Goal: Register for event/course

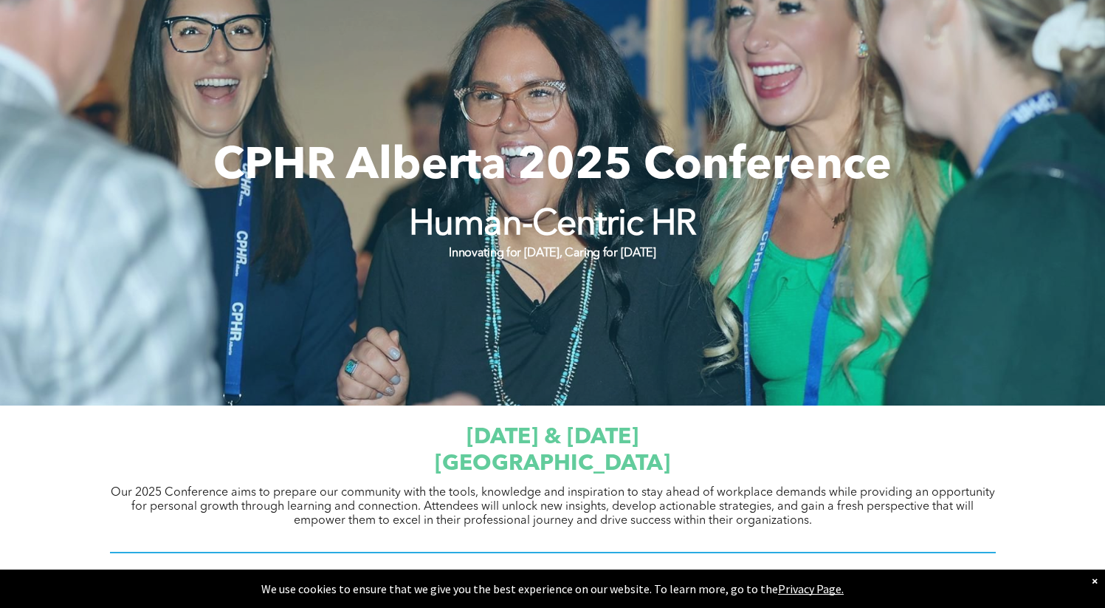
scroll to position [430, 0]
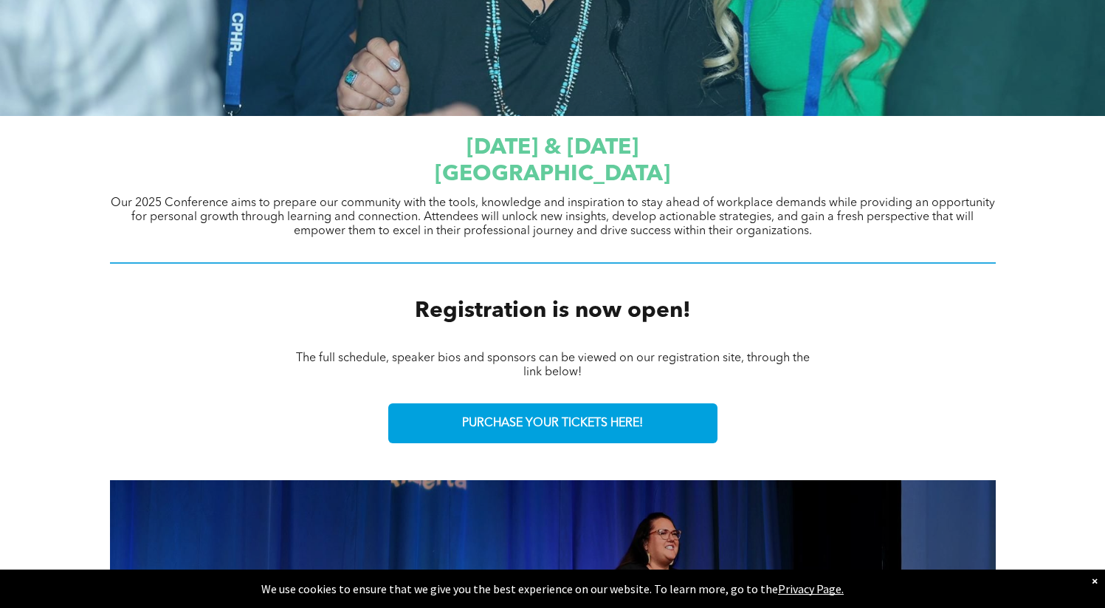
drag, startPoint x: 306, startPoint y: 88, endPoint x: 799, endPoint y: 131, distance: 495.1
click at [799, 133] on div "September 23 & 24, 2025 JW Marriott Edmonton ICE District" at bounding box center [553, 161] width 886 height 56
drag, startPoint x: 768, startPoint y: 203, endPoint x: 753, endPoint y: 164, distance: 42.1
click at [756, 170] on div "September 23 & 24, 2025 JW Marriott Edmonton ICE District Our 2025 Conference a…" at bounding box center [553, 199] width 886 height 145
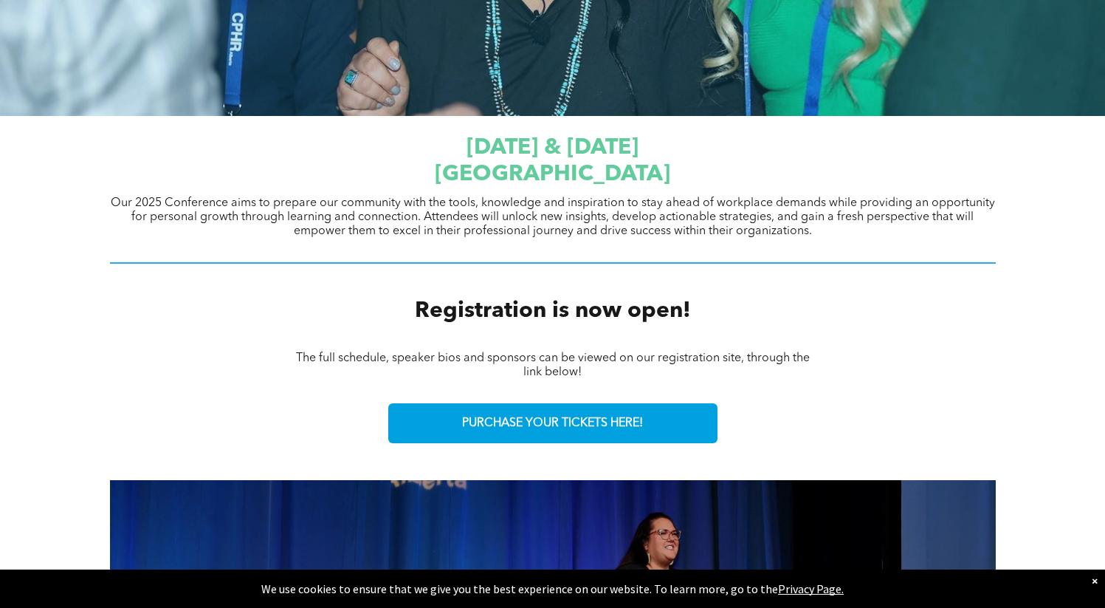
click at [752, 163] on h1 "JW Marriott Edmonton ICE District" at bounding box center [553, 174] width 886 height 27
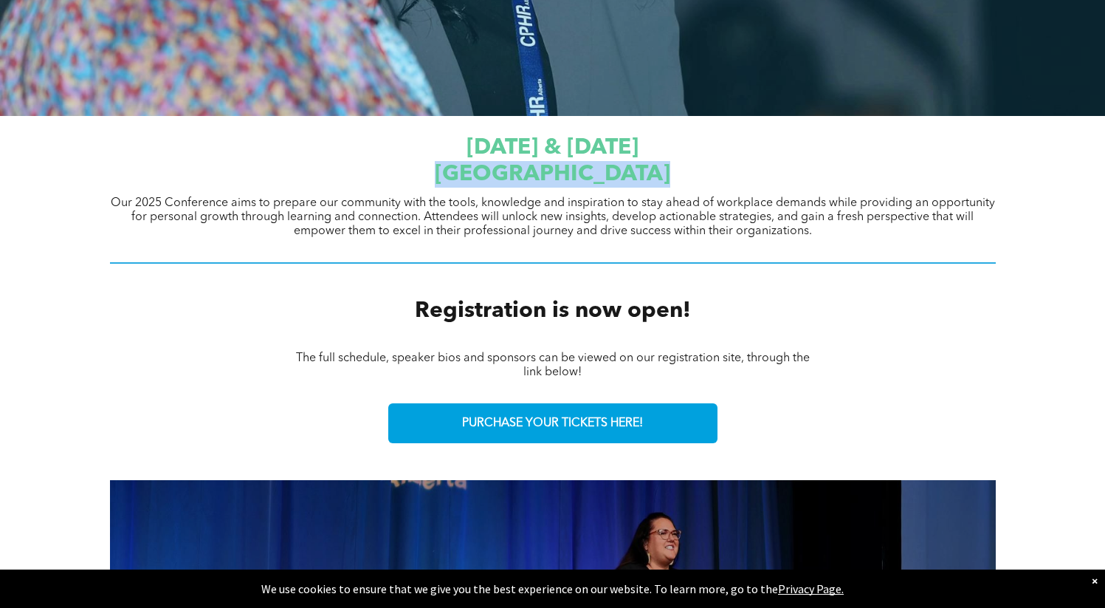
drag, startPoint x: 321, startPoint y: 159, endPoint x: 790, endPoint y: 193, distance: 469.9
click at [789, 192] on div "September 23 & 24, 2025 JW Marriott Edmonton ICE District Our 2025 Conference a…" at bounding box center [553, 199] width 886 height 145
click at [790, 193] on div "September 23 & 24, 2025 JW Marriott Edmonton ICE District Our 2025 Conference a…" at bounding box center [553, 199] width 886 height 145
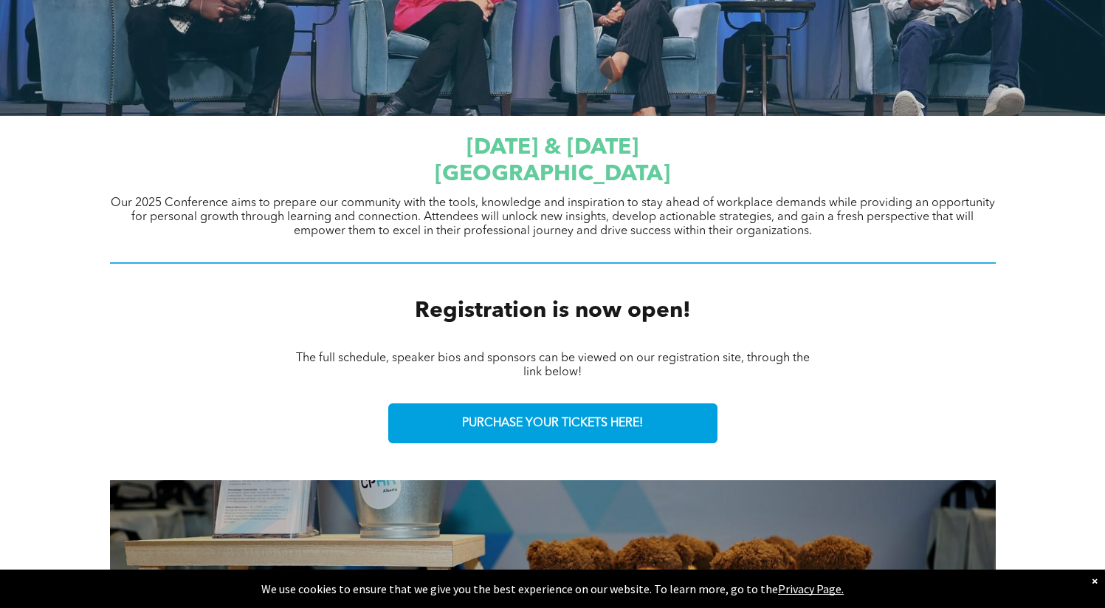
drag, startPoint x: 758, startPoint y: 173, endPoint x: 315, endPoint y: 160, distance: 443.1
click at [315, 161] on h1 "JW Marriott Edmonton ICE District" at bounding box center [553, 174] width 886 height 27
copy span "JW Marriott Edmonton ICE District"
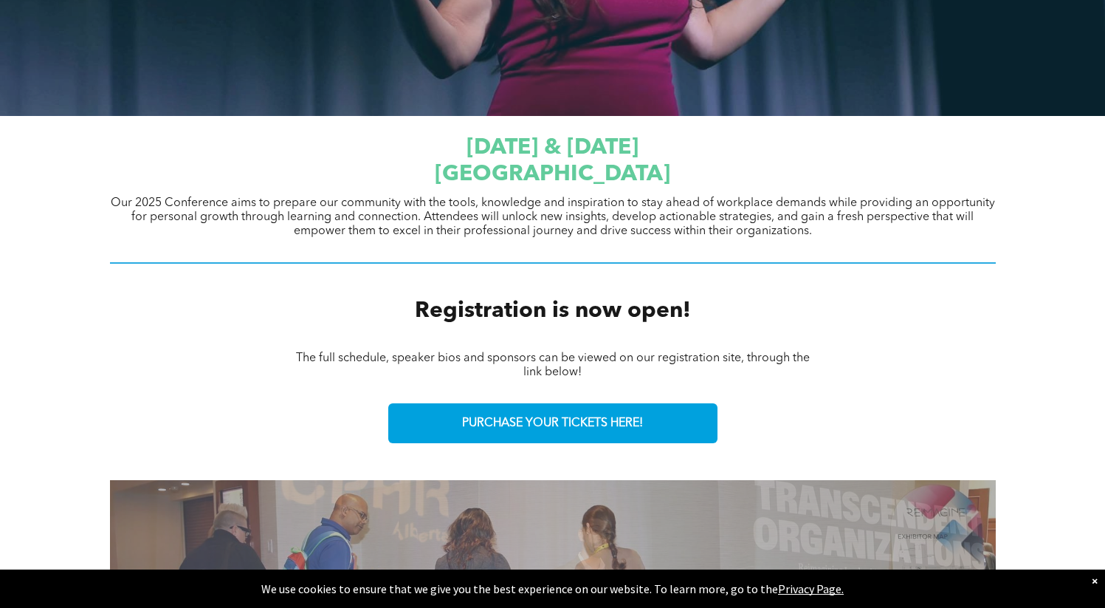
click at [670, 320] on span "Registration is now open!" at bounding box center [553, 311] width 276 height 22
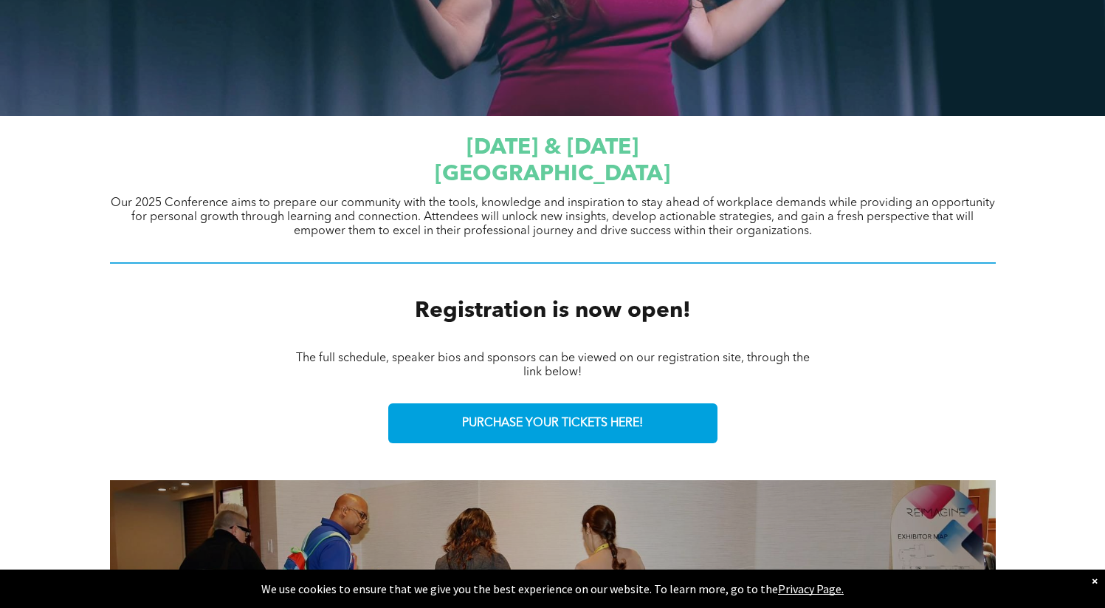
drag, startPoint x: 717, startPoint y: 171, endPoint x: 233, endPoint y: 163, distance: 484.3
click at [233, 163] on h1 "JW Marriott Edmonton ICE District" at bounding box center [553, 174] width 886 height 27
copy span "JW Marriott Edmonton ICE District"
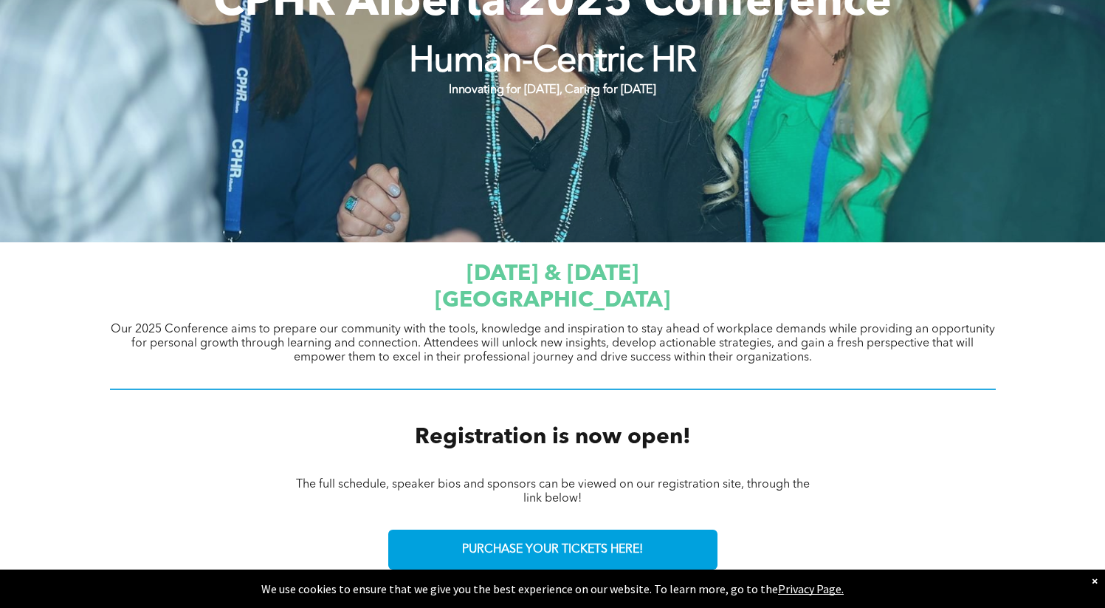
scroll to position [0, 0]
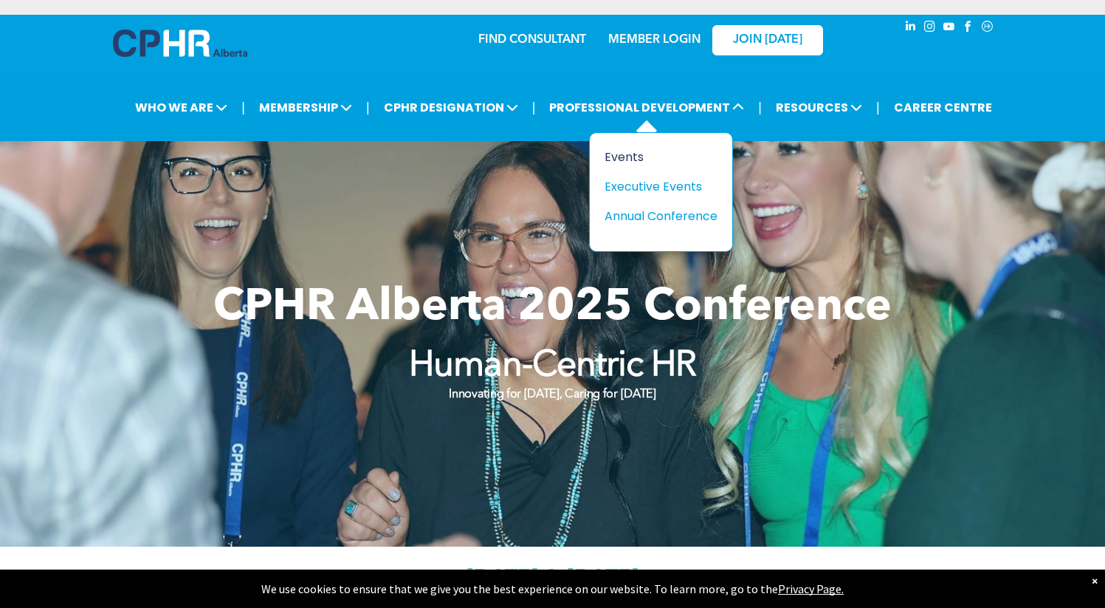
click at [627, 157] on div "Events" at bounding box center [656, 157] width 102 height 18
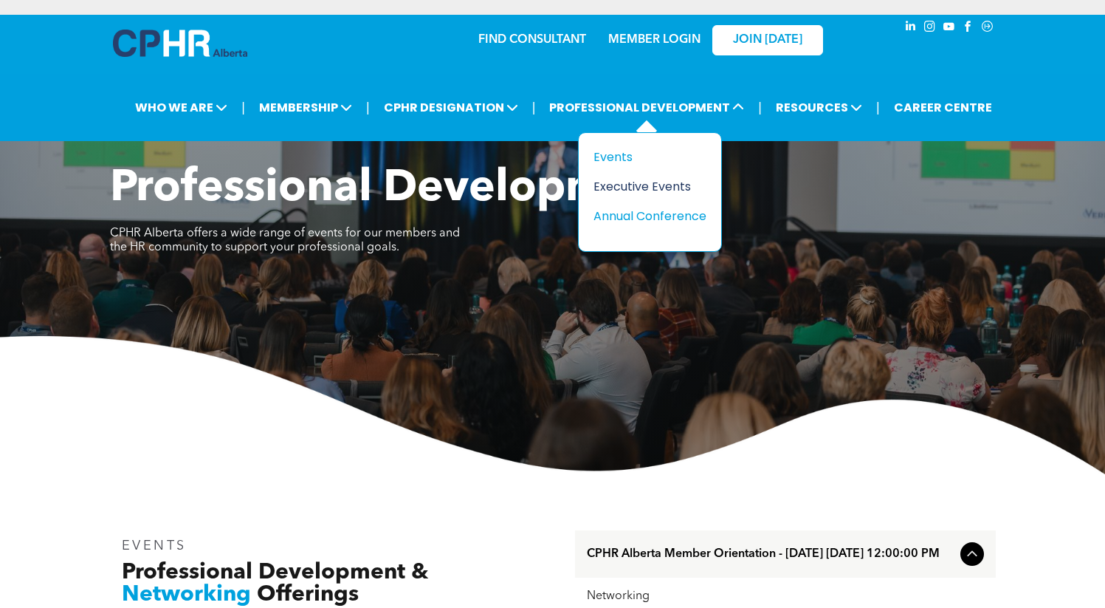
click at [625, 185] on div "Executive Events" at bounding box center [645, 186] width 102 height 18
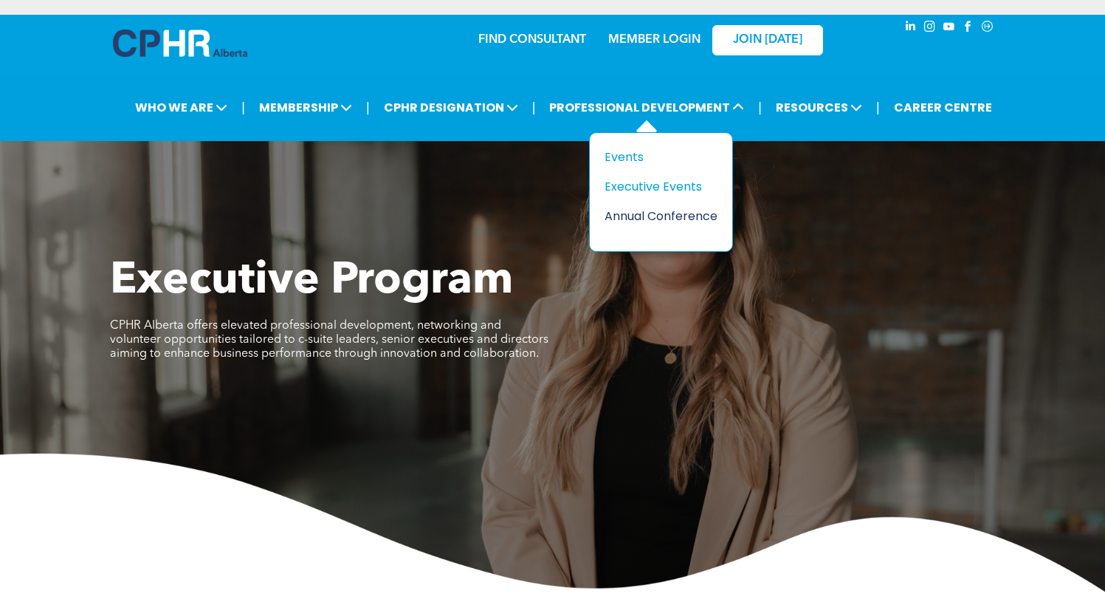
click at [662, 219] on div "Annual Conference" at bounding box center [656, 216] width 102 height 18
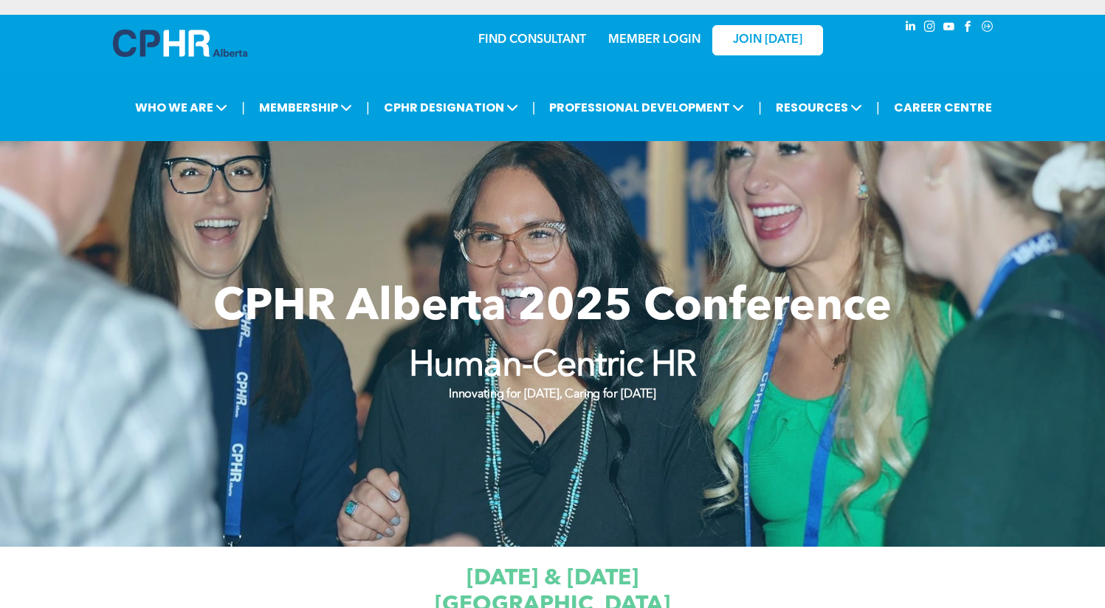
drag, startPoint x: 532, startPoint y: 143, endPoint x: 529, endPoint y: 134, distance: 9.8
click at [532, 143] on div at bounding box center [552, 343] width 1105 height 405
